Goal: Transaction & Acquisition: Purchase product/service

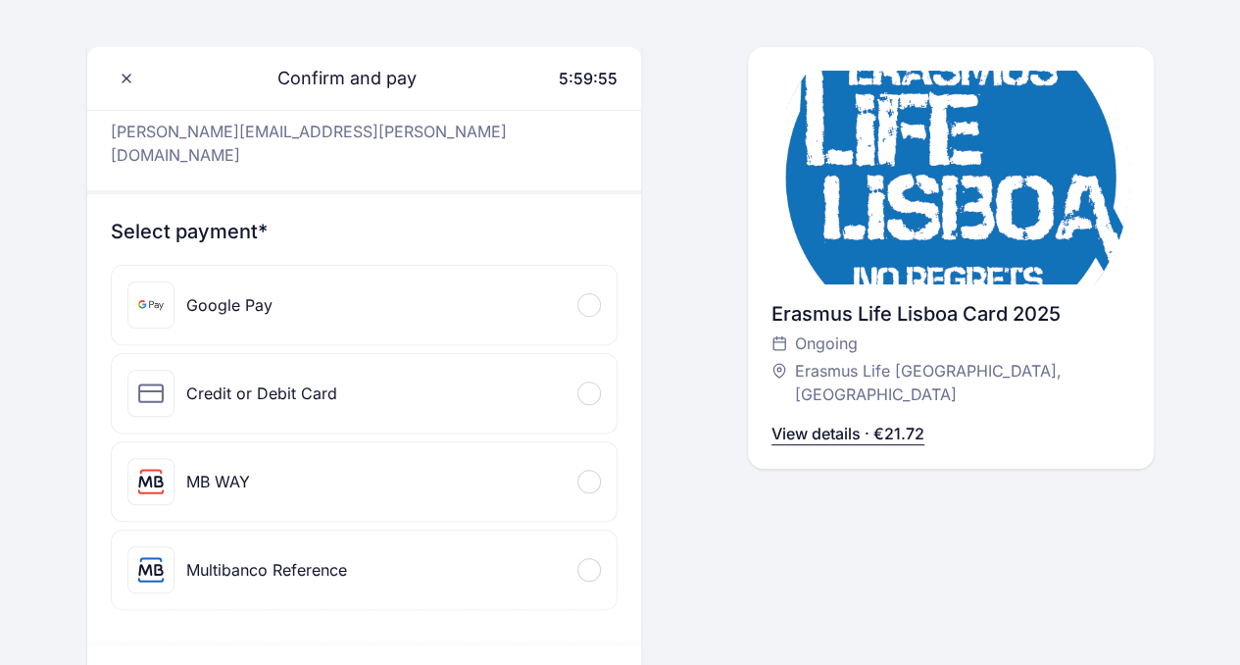
scroll to position [146, 0]
click at [186, 380] on div "Credit or Debit Card" at bounding box center [261, 392] width 151 height 24
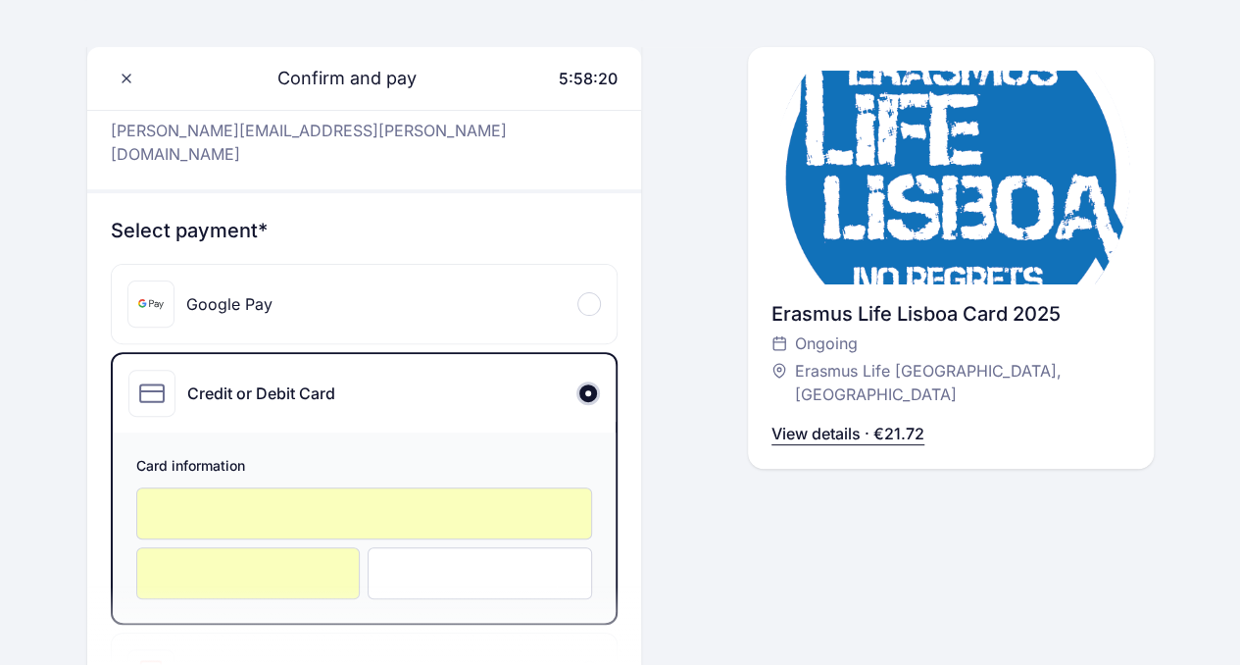
click at [0, 451] on div "English English Português Català Español Français Confirm and pay 5:58:20 Hello…" at bounding box center [620, 631] width 1240 height 1555
click at [174, 487] on div at bounding box center [364, 513] width 457 height 52
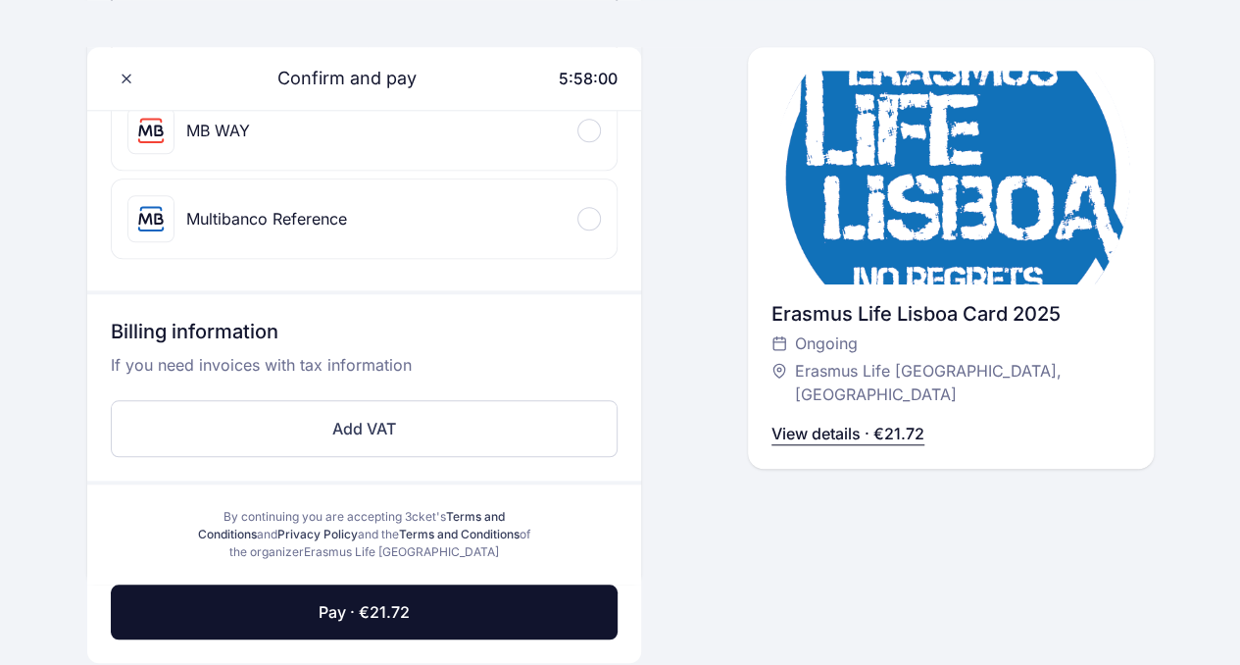
scroll to position [689, 0]
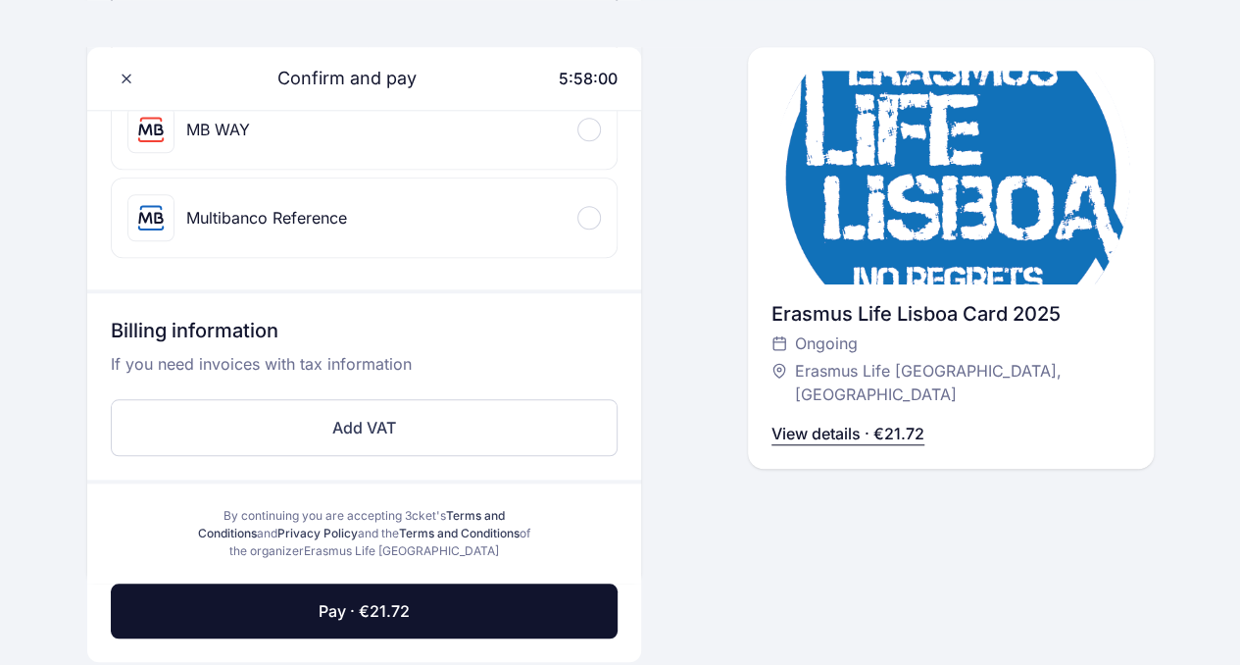
click at [606, 317] on h3 "Billing information" at bounding box center [365, 334] width 508 height 35
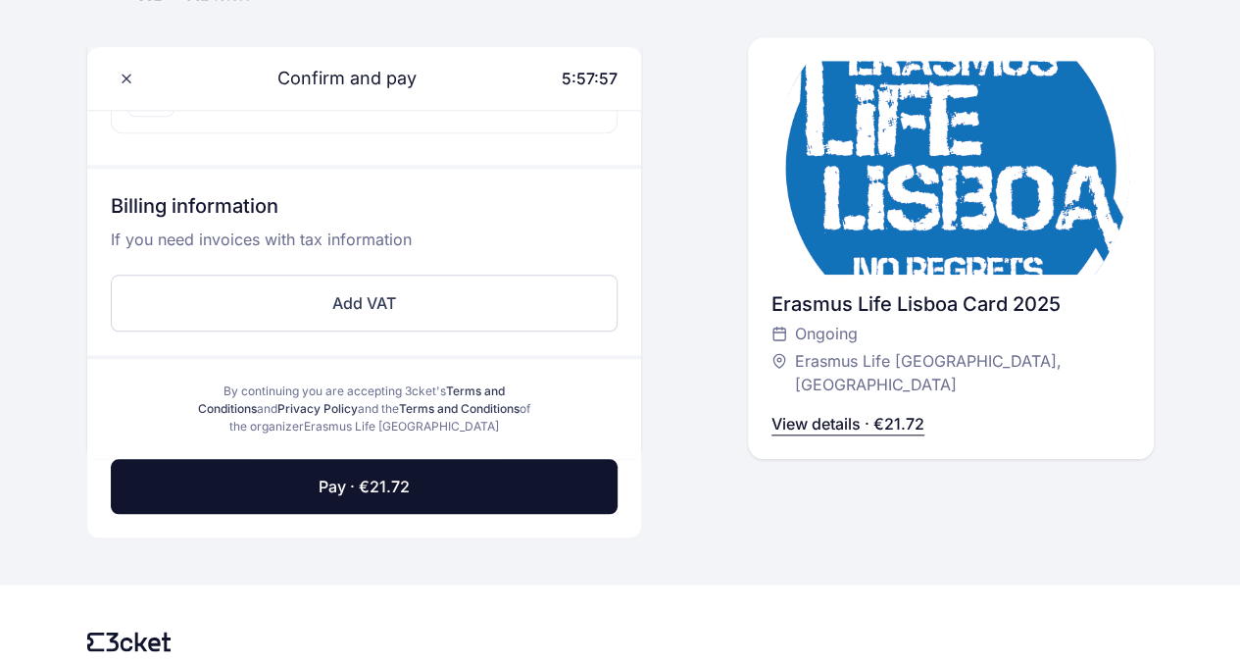
scroll to position [815, 0]
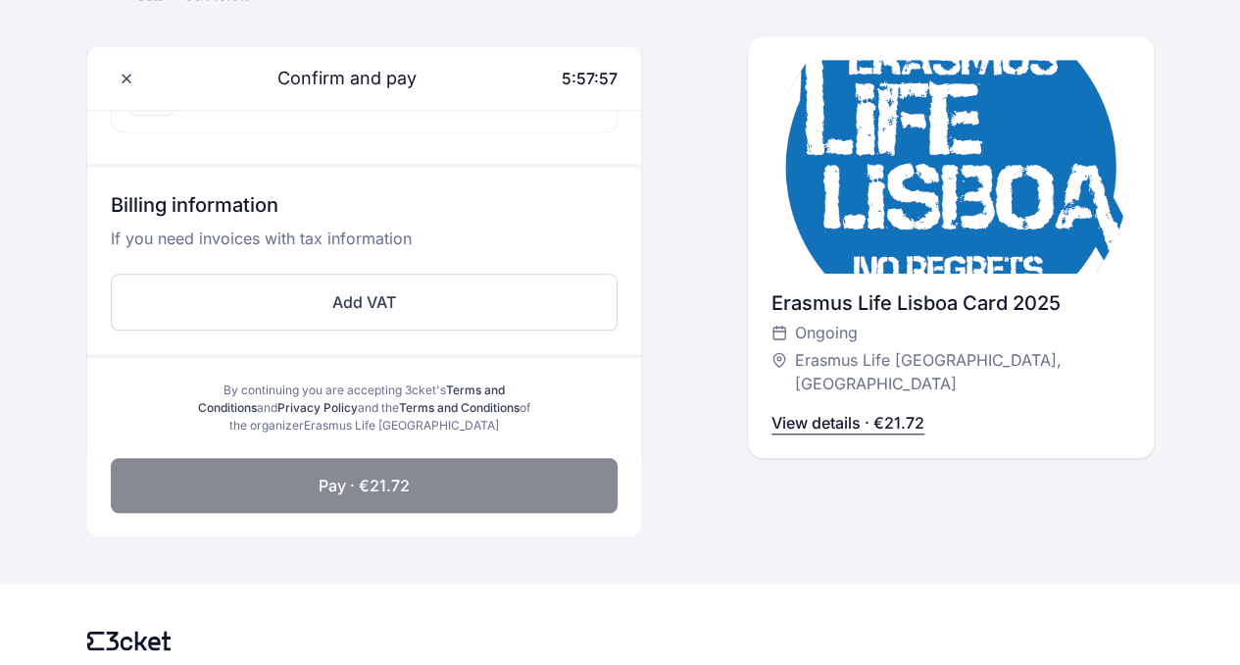
click at [446, 458] on button "Pay · €21.72" at bounding box center [365, 485] width 508 height 55
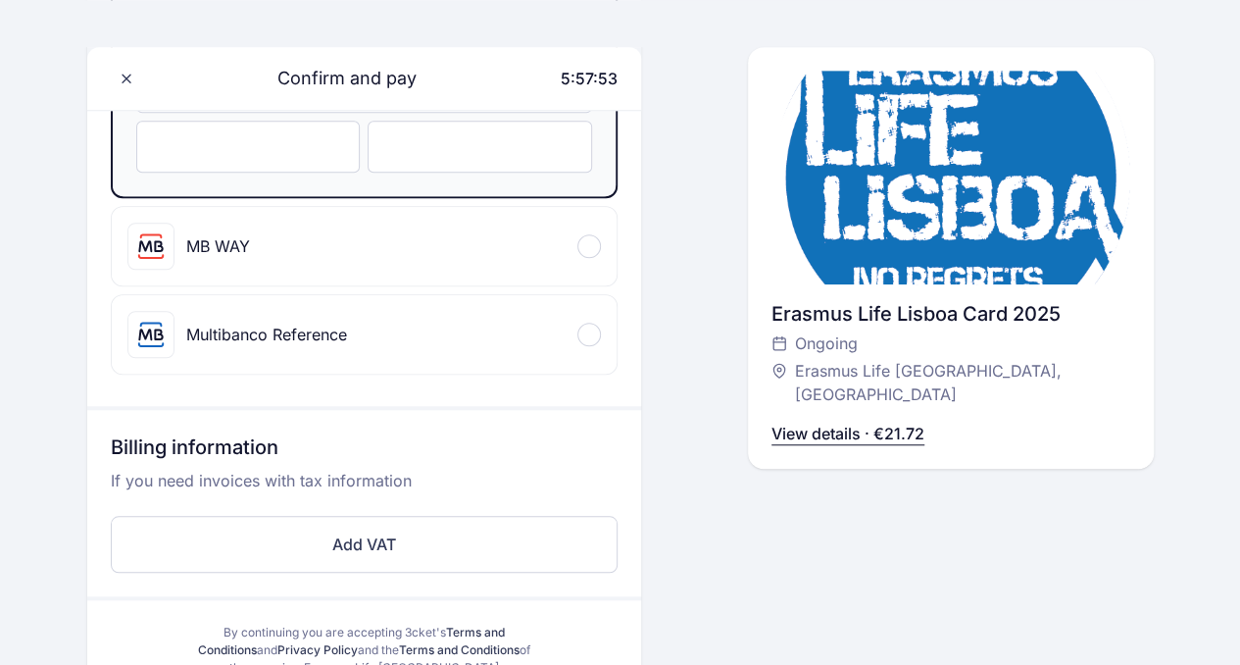
scroll to position [863, 0]
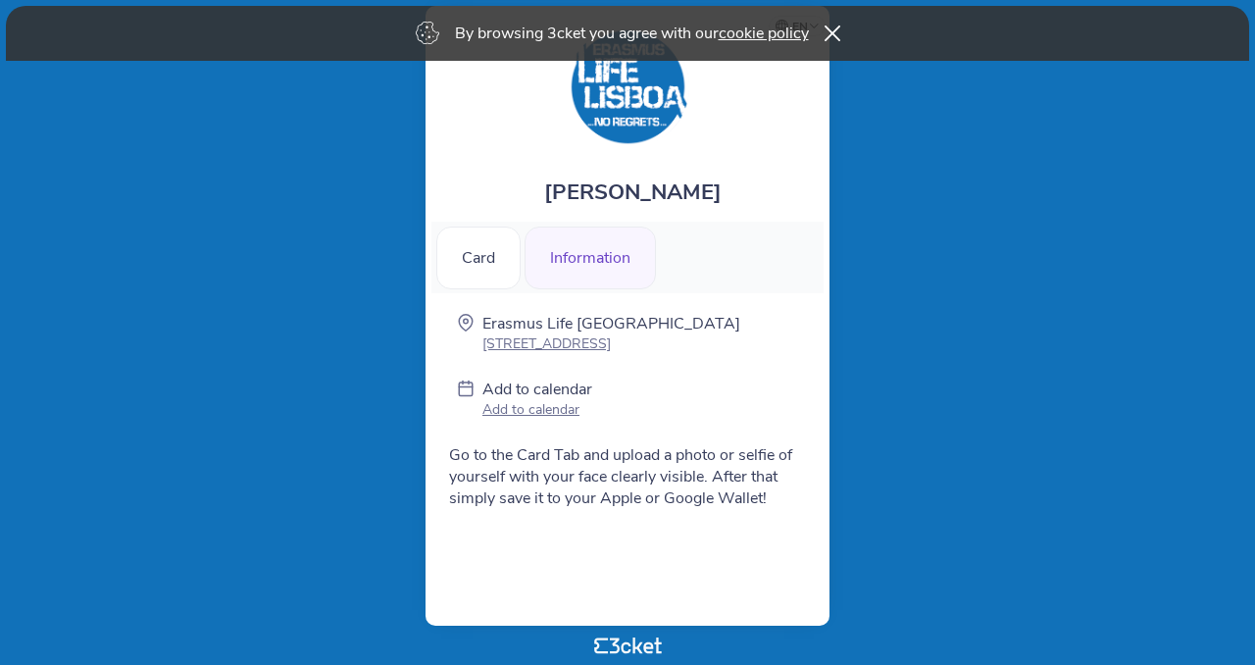
click at [588, 248] on div "Information" at bounding box center [590, 258] width 131 height 63
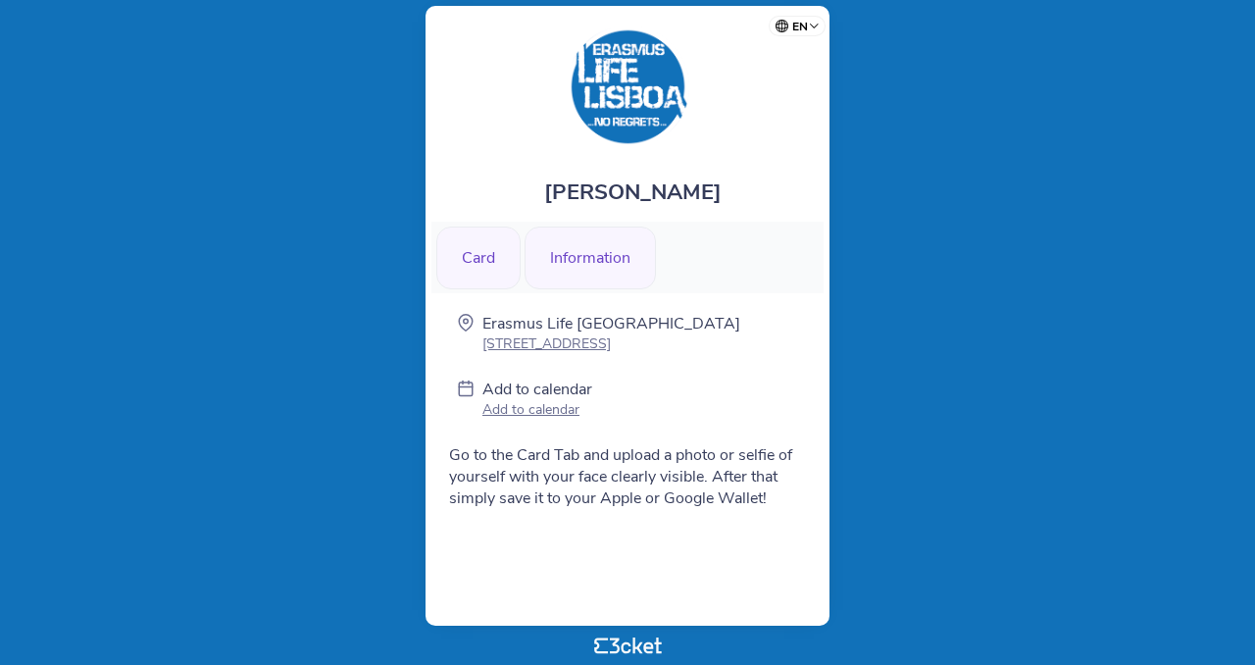
click at [500, 246] on div "Card" at bounding box center [478, 258] width 84 height 63
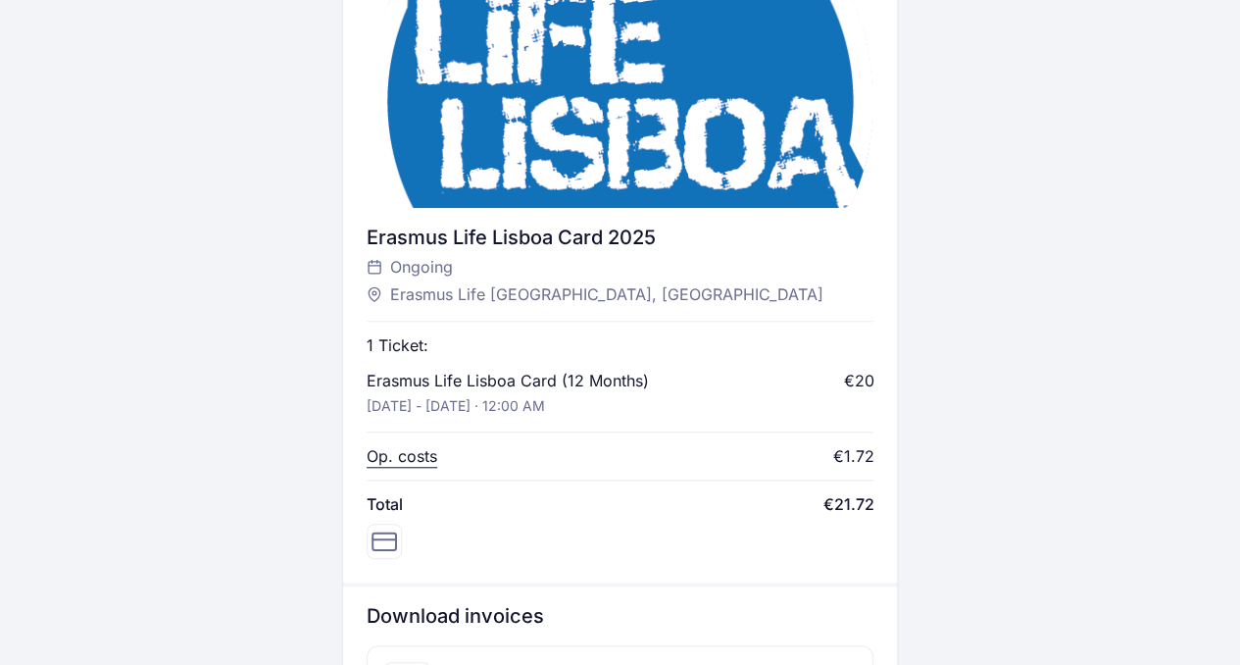
scroll to position [902, 0]
